Goal: Find specific page/section: Find specific page/section

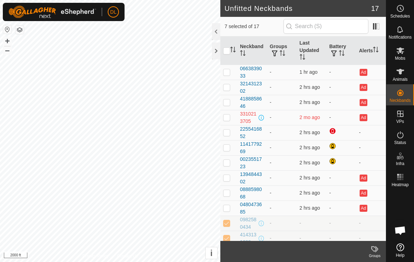
scroll to position [81, 0]
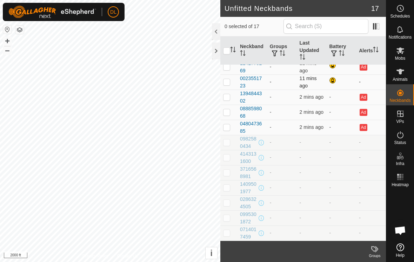
scroll to position [81, 0]
click at [226, 142] on p-checkbox at bounding box center [226, 142] width 7 height 6
checkbox input "true"
click at [228, 158] on p-checkbox at bounding box center [226, 157] width 7 height 6
checkbox input "true"
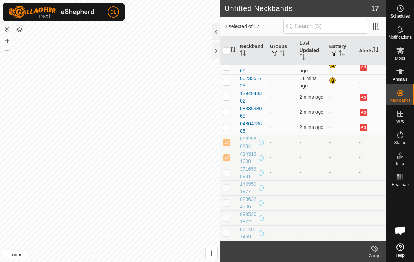
click at [228, 175] on p-checkbox at bounding box center [226, 173] width 7 height 6
checkbox input "true"
click at [226, 190] on p-checkbox at bounding box center [226, 188] width 7 height 6
checkbox input "true"
click at [226, 204] on p-checkbox at bounding box center [226, 203] width 7 height 6
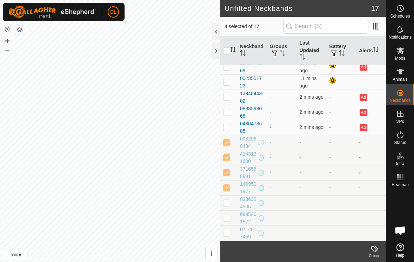
checkbox input "true"
click at [226, 217] on p-checkbox at bounding box center [226, 218] width 7 height 6
checkbox input "true"
click at [228, 235] on p-checkbox at bounding box center [226, 233] width 7 height 6
checkbox input "true"
